Goal: Transaction & Acquisition: Book appointment/travel/reservation

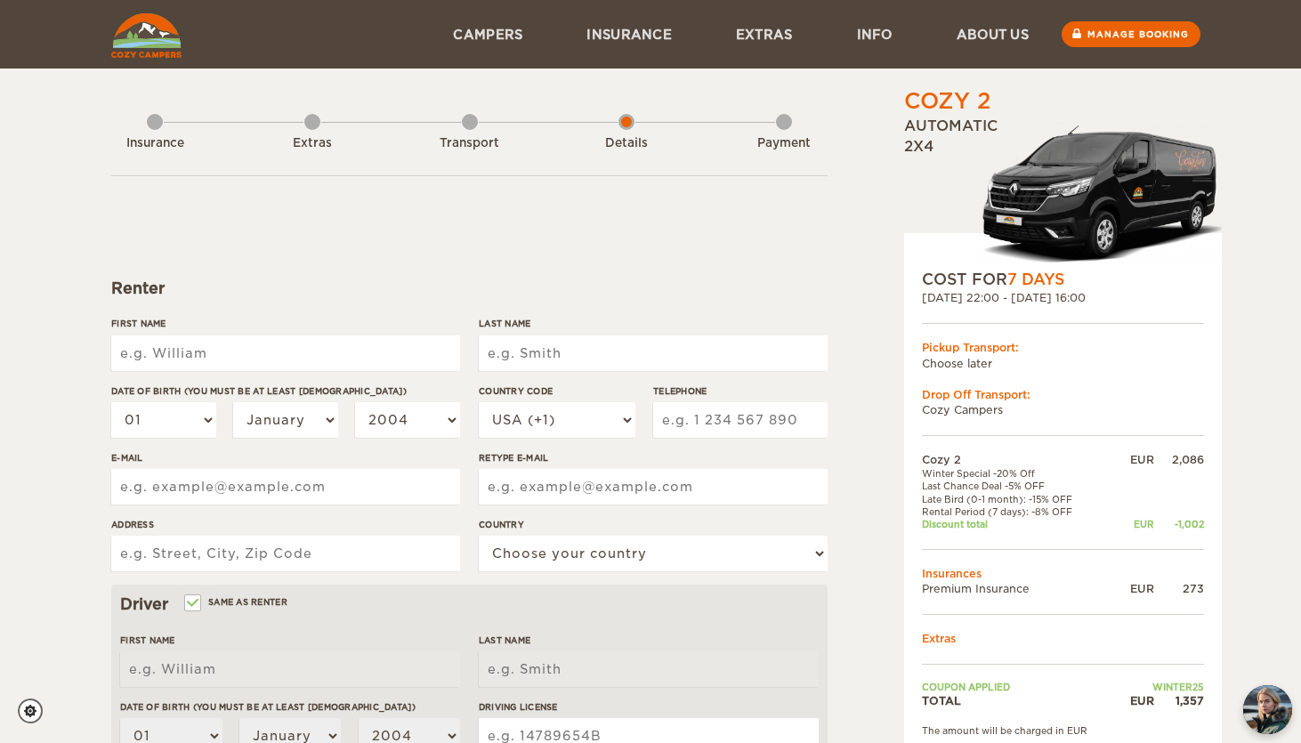
click at [209, 343] on input "First Name" at bounding box center [285, 353] width 349 height 36
type input "[PERSON_NAME]"
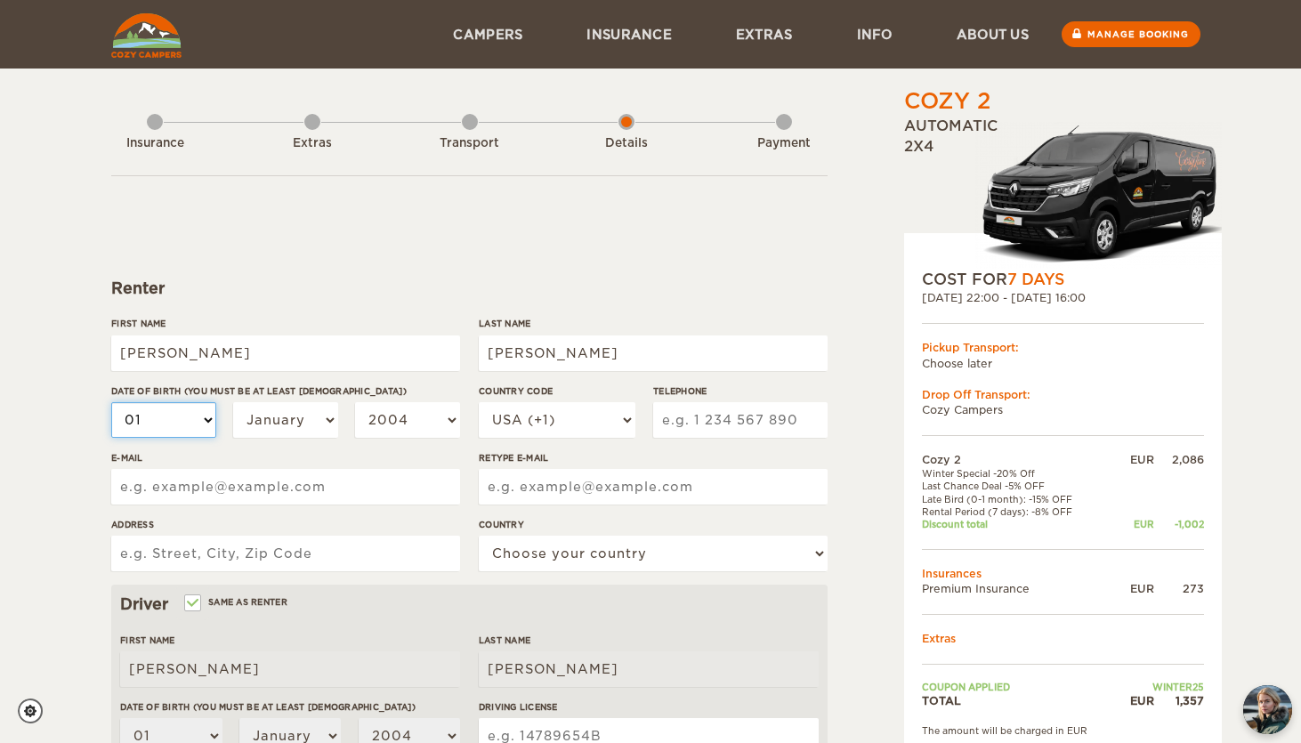
click at [166, 431] on select "01 02 03 04 05 06 07 08 09 10 11 12 13 14 15 16 17 18 19 20 21 22 23 24 25 26 2…" at bounding box center [163, 420] width 105 height 36
select select "26"
click at [111, 402] on select "01 02 03 04 05 06 07 08 09 10 11 12 13 14 15 16 17 18 19 20 21 22 23 24 25 26 2…" at bounding box center [163, 420] width 105 height 36
select select "26"
click at [286, 425] on select "January February March April May June July August September October November De…" at bounding box center [285, 420] width 105 height 36
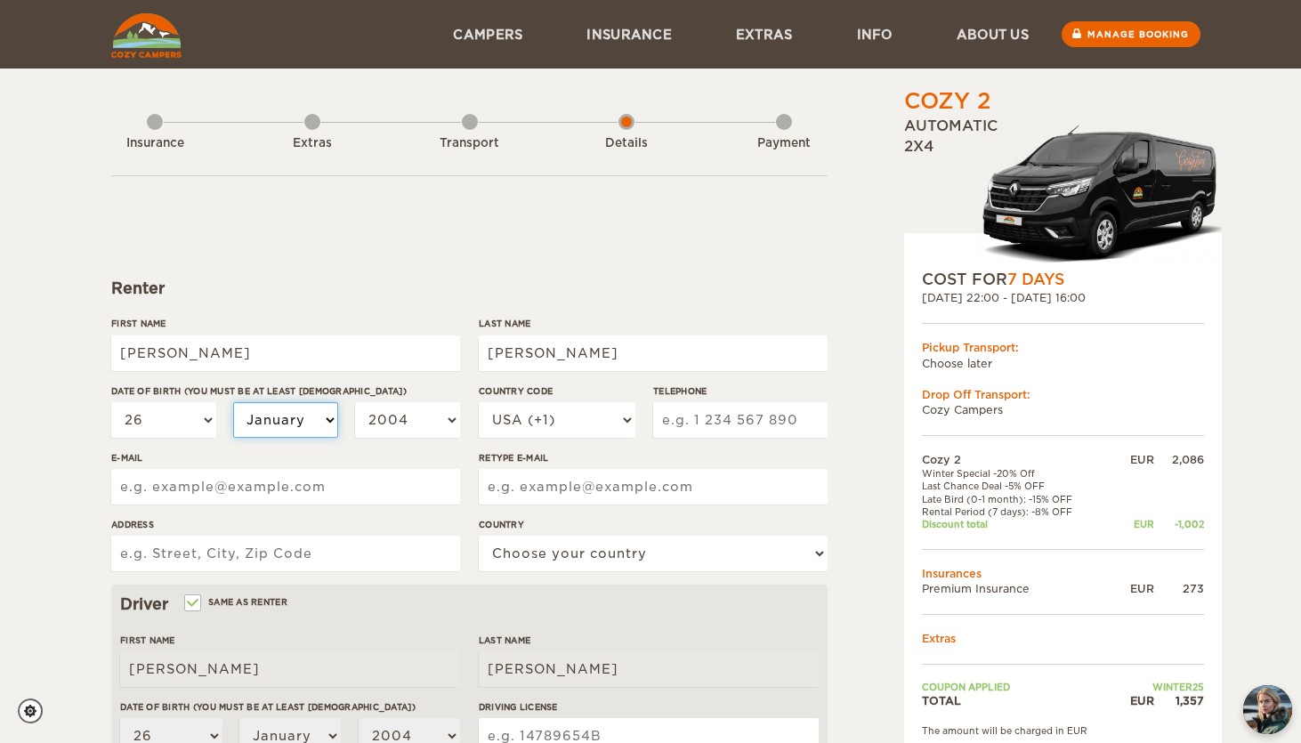
select select "07"
click at [233, 402] on select "January February March April May June July August September October November De…" at bounding box center [285, 420] width 105 height 36
select select "07"
click at [417, 416] on select "2004 2003 2002 2001 2000 1999 1998 1997 1996 1995 1994 1993 1992 1991 1990 1989…" at bounding box center [407, 420] width 105 height 36
select select "1998"
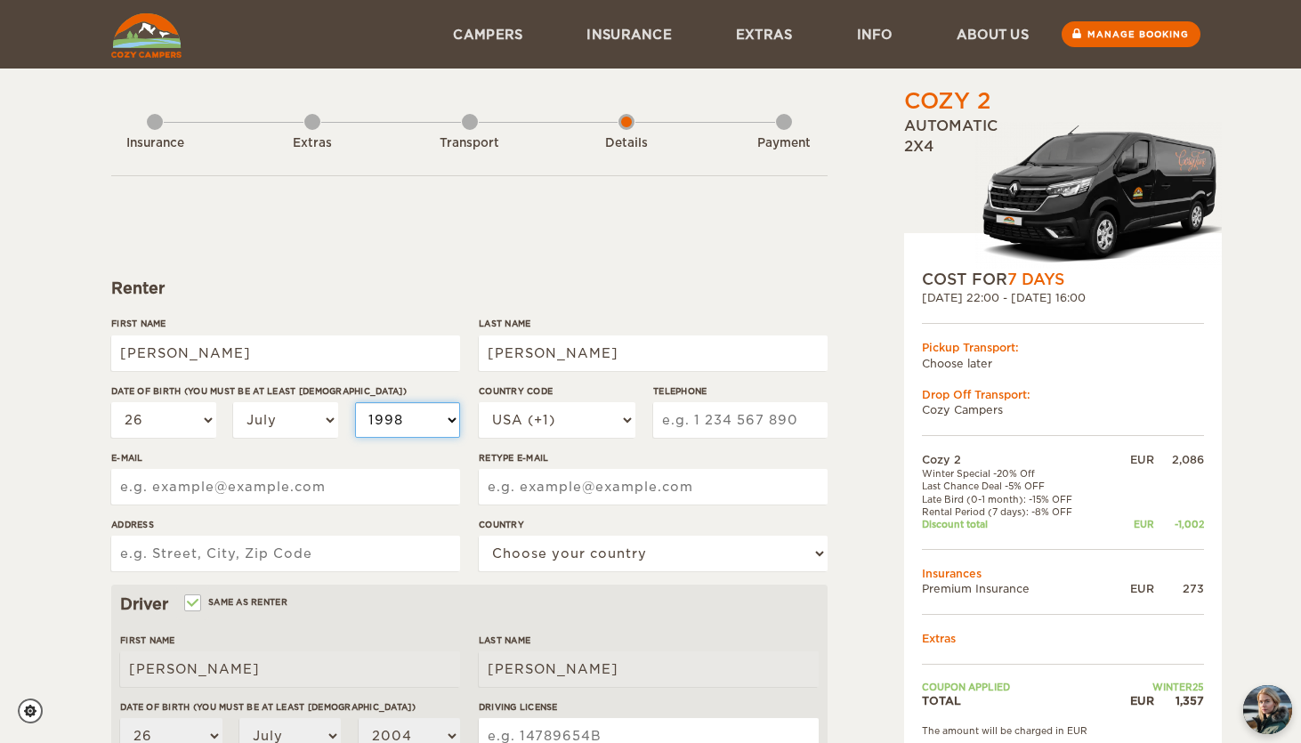
click at [355, 402] on select "2004 2003 2002 2001 2000 1999 1998 1997 1996 1995 1994 1993 1992 1991 1990 1989…" at bounding box center [407, 420] width 105 height 36
select select "1998"
click at [755, 416] on input "Telephone" at bounding box center [740, 420] width 174 height 36
type input "3177934668"
click at [141, 482] on input "E-mail" at bounding box center [285, 487] width 349 height 36
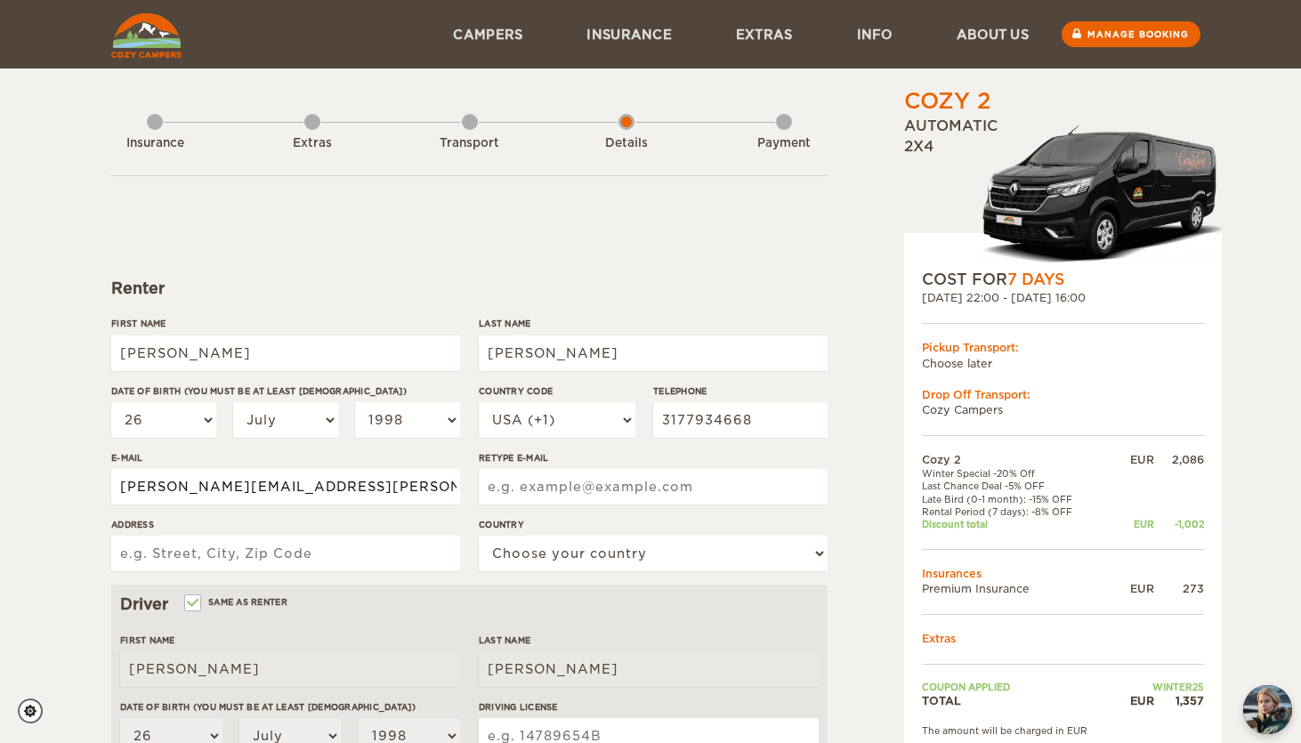
type input "[PERSON_NAME][EMAIL_ADDRESS][PERSON_NAME][DOMAIN_NAME]"
click at [549, 489] on input "Retype E-mail" at bounding box center [653, 487] width 349 height 36
paste input "[PERSON_NAME][EMAIL_ADDRESS][PERSON_NAME][DOMAIN_NAME]"
type input "[PERSON_NAME][EMAIL_ADDRESS][PERSON_NAME][DOMAIN_NAME]"
click at [316, 549] on input "Address" at bounding box center [285, 554] width 349 height 36
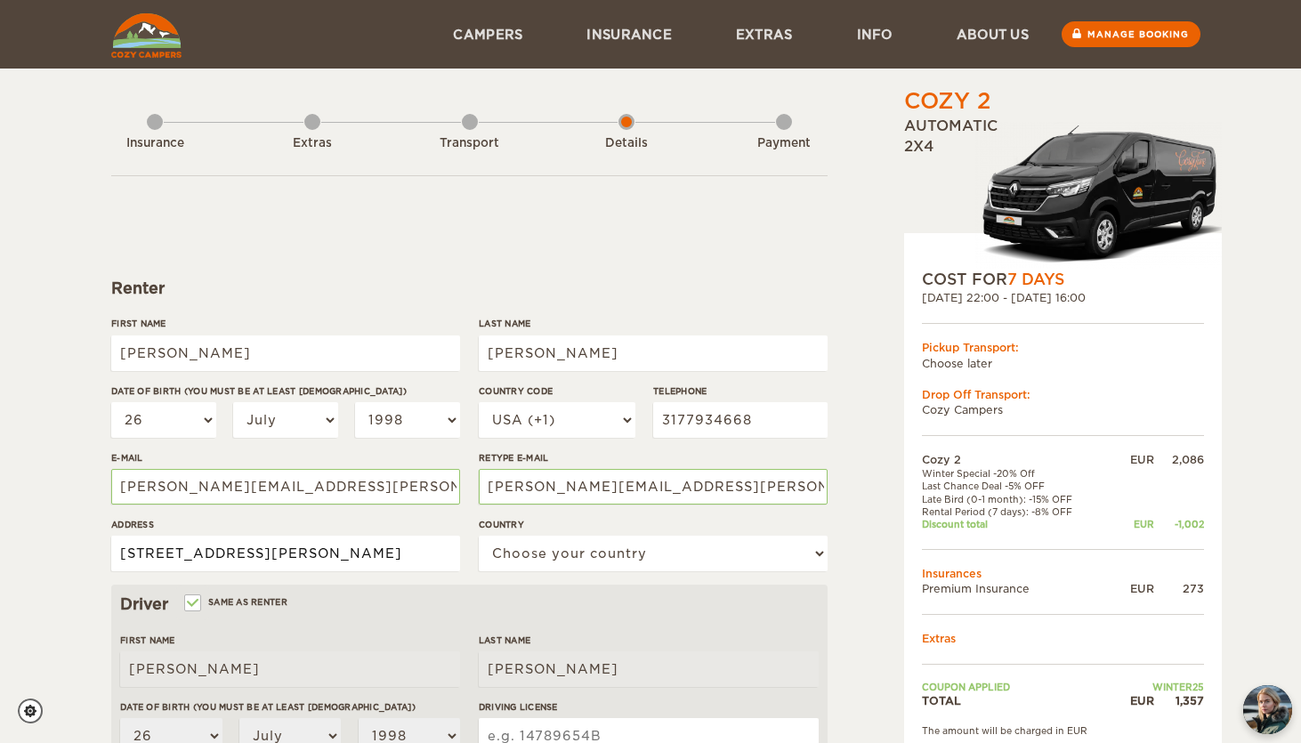
type input "[STREET_ADDRESS][PERSON_NAME]"
click at [647, 557] on select "Choose your country [GEOGRAPHIC_DATA] [GEOGRAPHIC_DATA] [GEOGRAPHIC_DATA] [GEOG…" at bounding box center [653, 554] width 349 height 36
select select "222"
click at [479, 536] on select "Choose your country [GEOGRAPHIC_DATA] [GEOGRAPHIC_DATA] [GEOGRAPHIC_DATA] [GEOG…" at bounding box center [653, 554] width 349 height 36
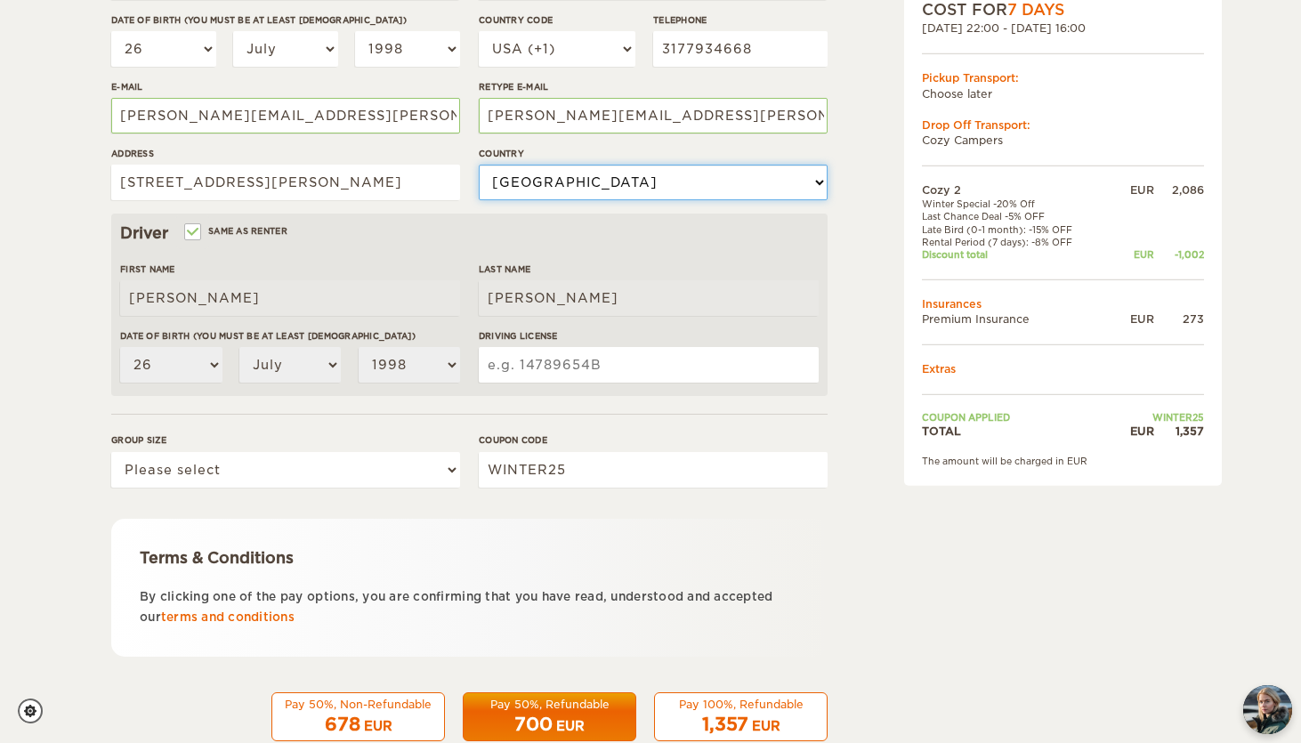
scroll to position [415, 0]
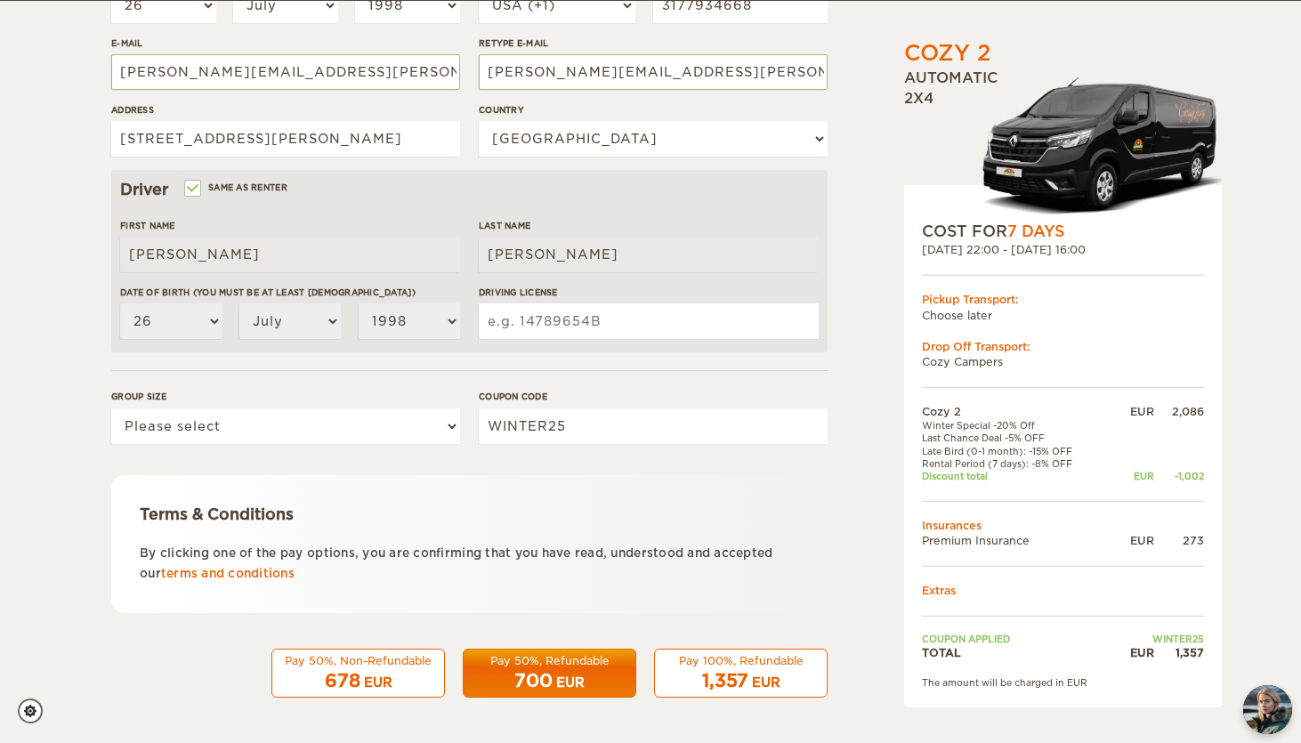
click at [561, 328] on input "Driving License" at bounding box center [649, 321] width 340 height 36
type input "35377148"
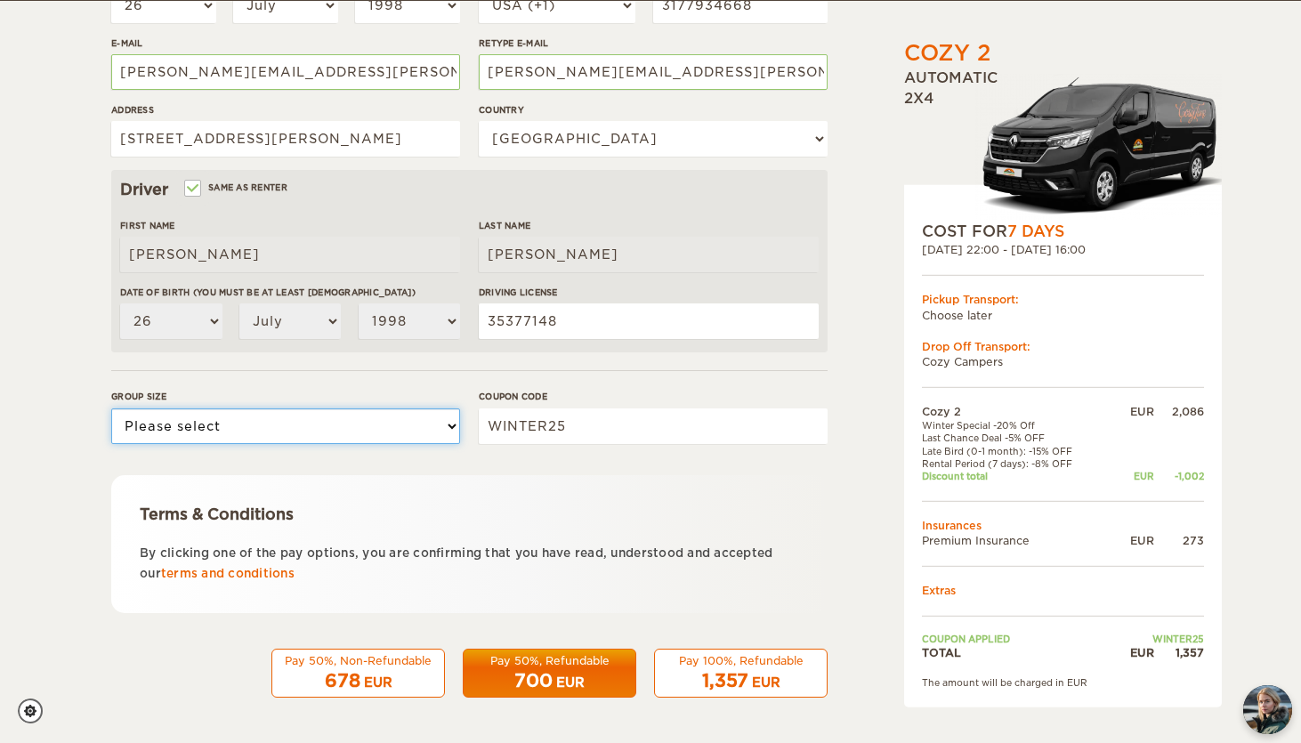
click at [368, 417] on select "Please select 1 2" at bounding box center [285, 426] width 349 height 36
select select "2"
click at [111, 408] on select "Please select 1 2" at bounding box center [285, 426] width 349 height 36
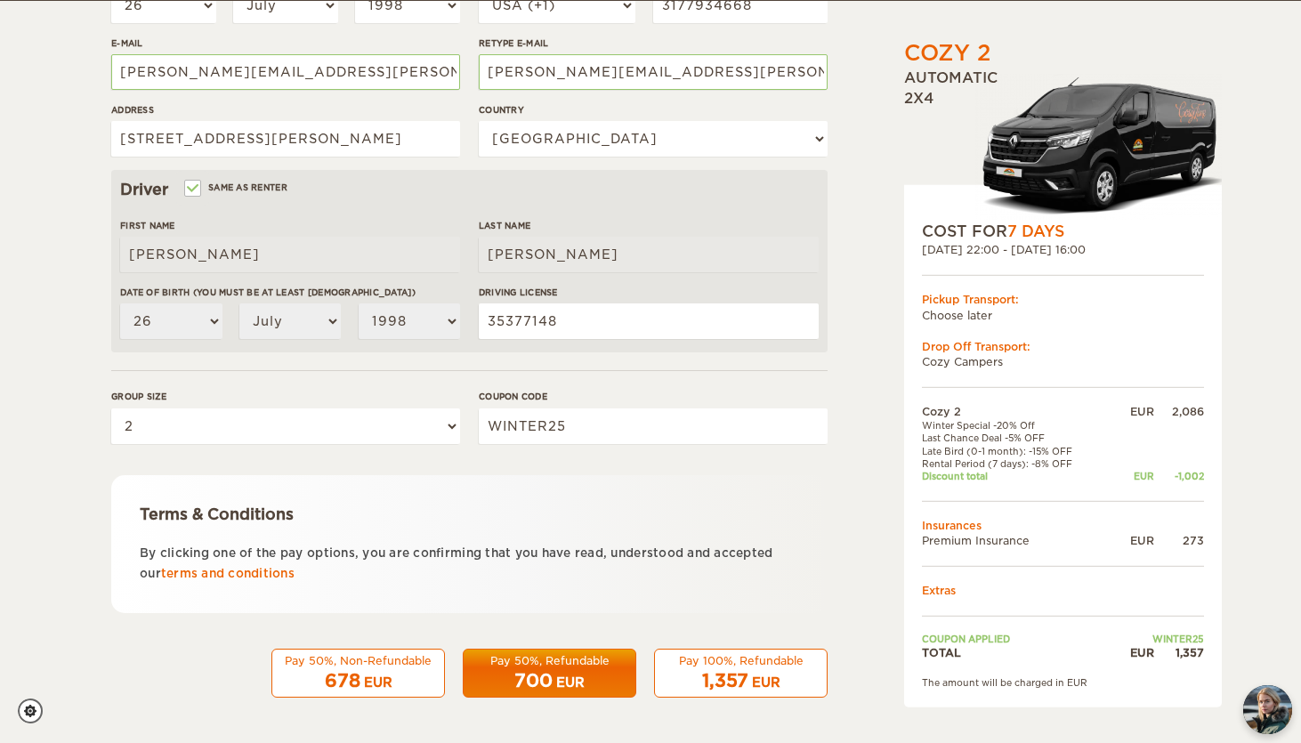
click at [419, 678] on div "678 EUR" at bounding box center [358, 681] width 150 height 26
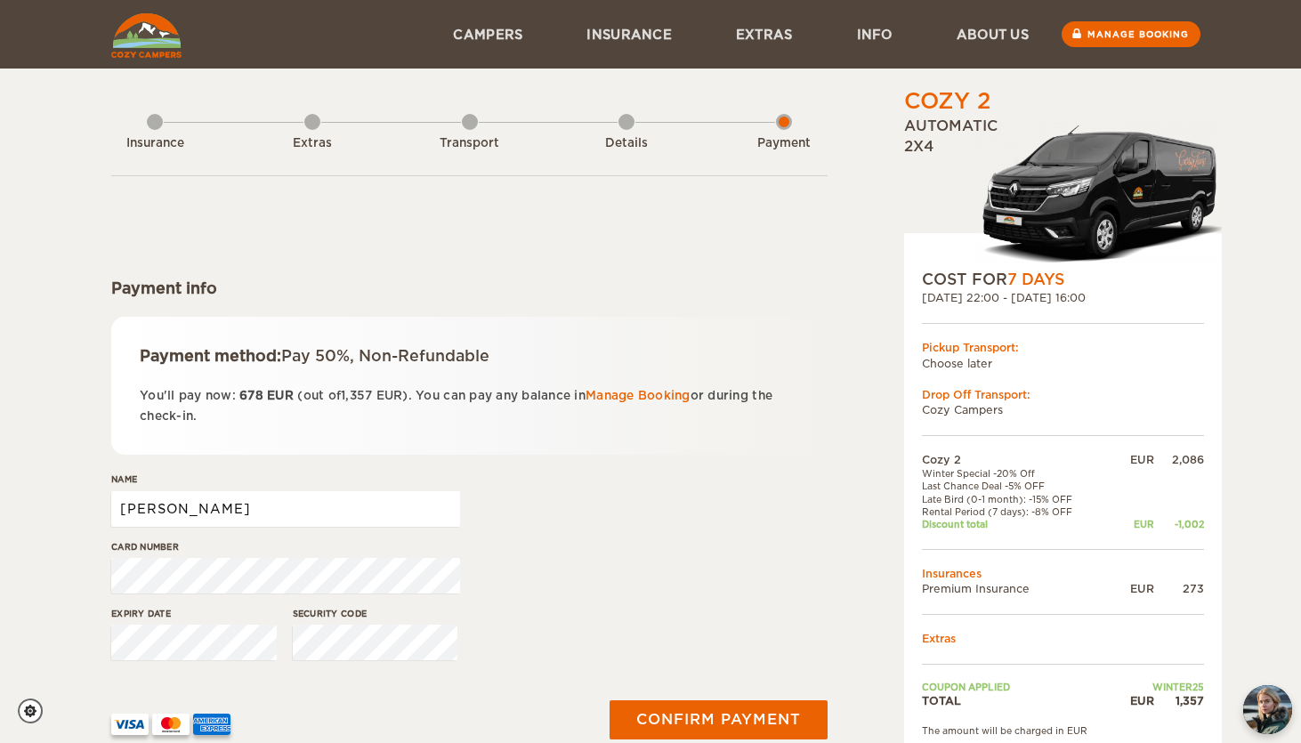
click at [256, 507] on input "[PERSON_NAME]" at bounding box center [285, 509] width 349 height 36
type input "James Cerone"
click at [592, 452] on div "Payment method: Pay 50%, Non-Refundable You'll pay now: 678 EUR (out of 1,357 E…" at bounding box center [469, 386] width 716 height 138
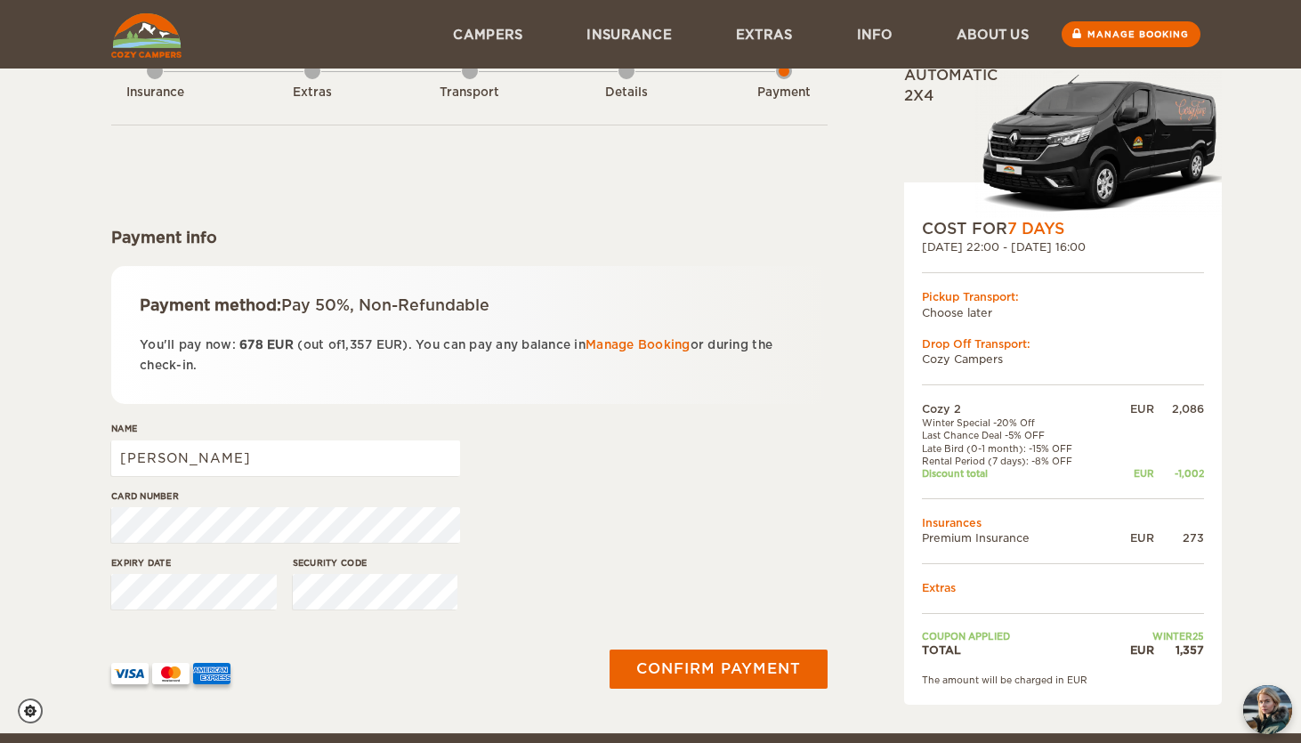
scroll to position [157, 0]
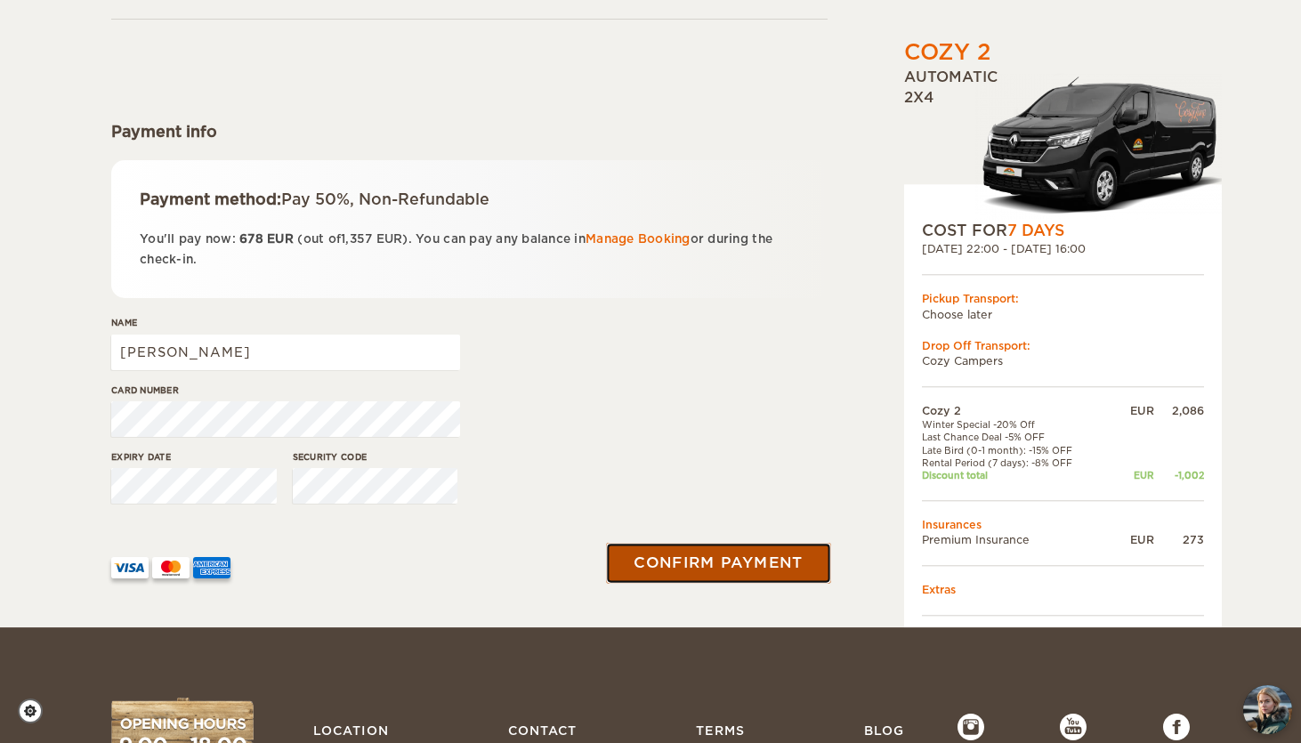
click at [703, 553] on button "Confirm payment" at bounding box center [718, 564] width 224 height 40
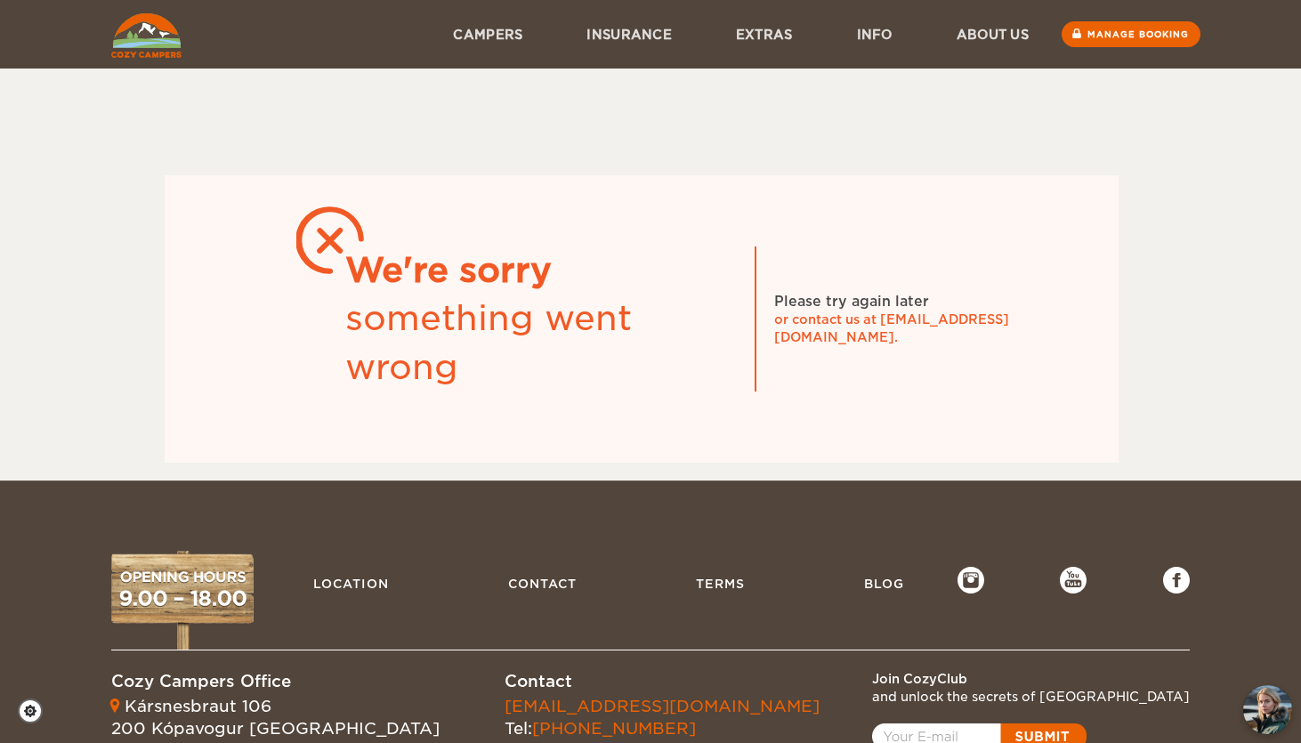
click at [1156, 289] on div "We're sorry something went wrong Please try again later or contact us at info@c…" at bounding box center [641, 274] width 1060 height 376
click at [920, 325] on div "or contact us at info@cozycampers.is." at bounding box center [907, 328] width 267 height 36
drag, startPoint x: 1019, startPoint y: 327, endPoint x: 882, endPoint y: 333, distance: 137.1
click at [882, 333] on div "or contact us at info@cozycampers.is." at bounding box center [907, 328] width 267 height 36
copy div "[EMAIL_ADDRESS][DOMAIN_NAME]"
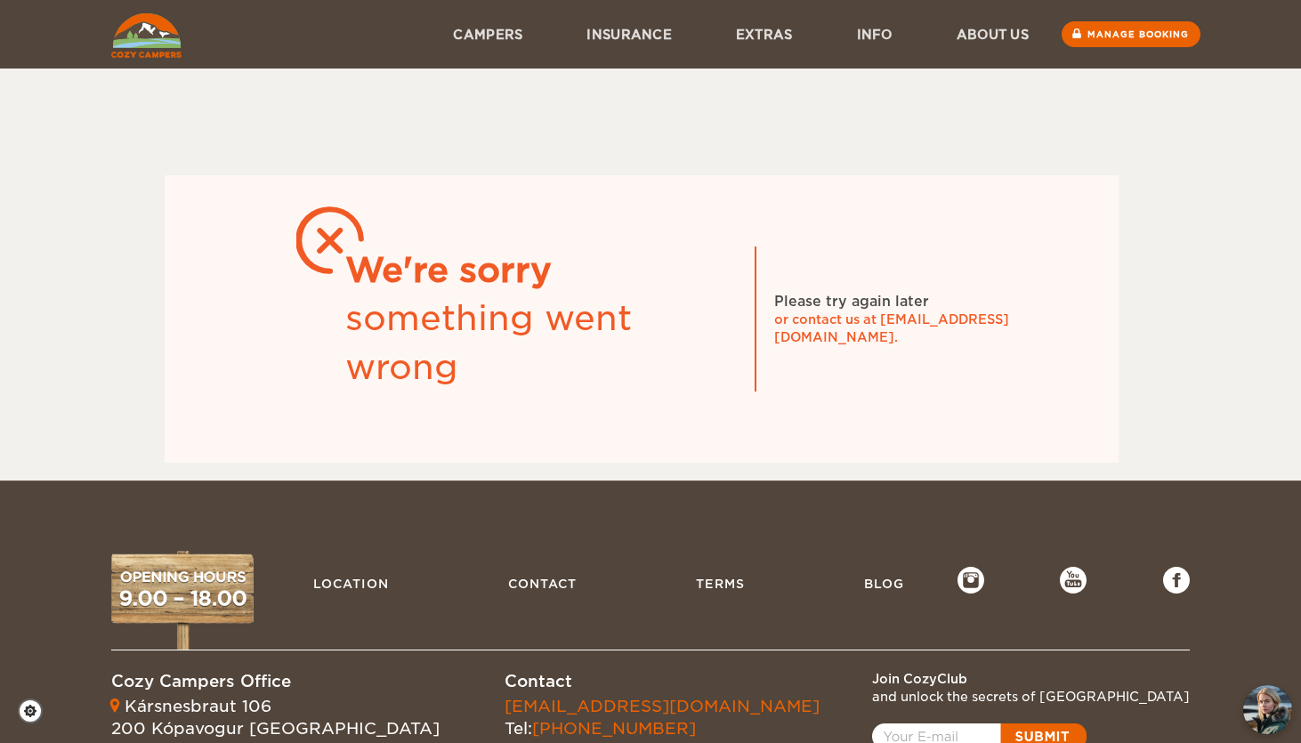
click at [721, 237] on div "We're sorry something went wrong Please try again later or contact us at info@c…" at bounding box center [642, 318] width 955 height 287
